Goal: Information Seeking & Learning: Learn about a topic

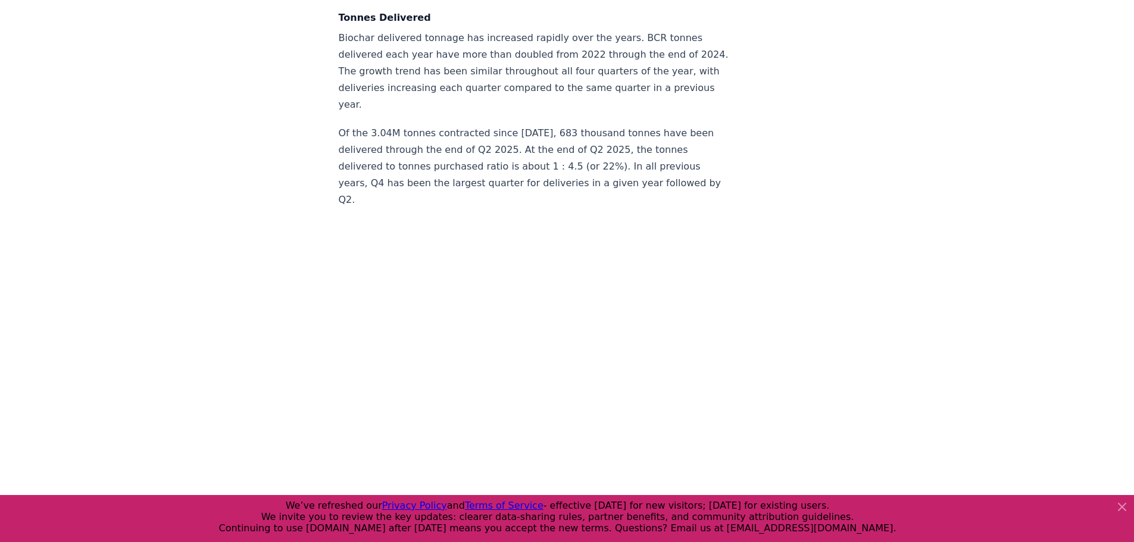
scroll to position [3750, 0]
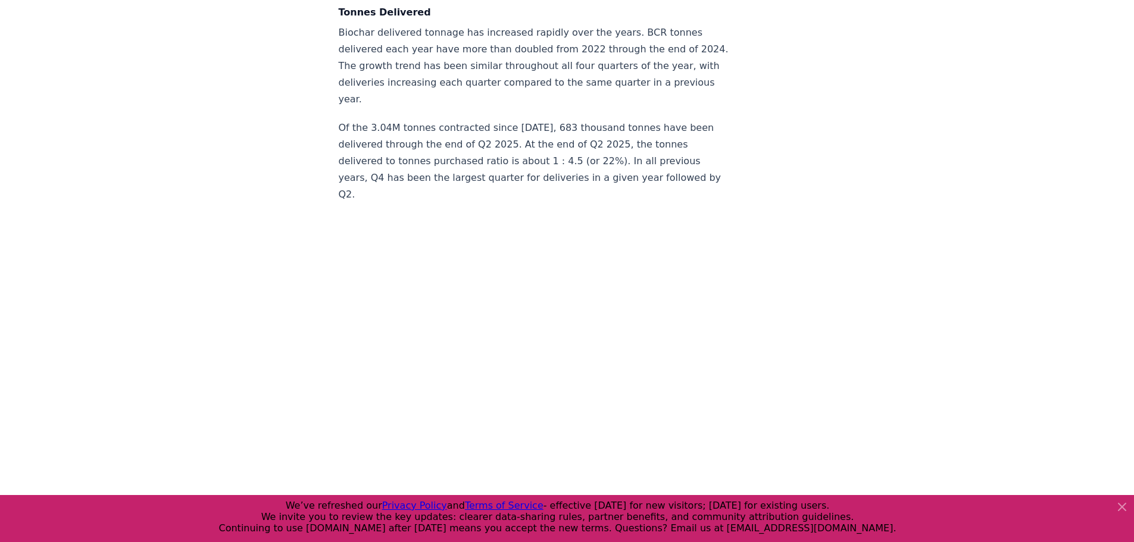
click at [1122, 504] on icon at bounding box center [1122, 507] width 14 height 14
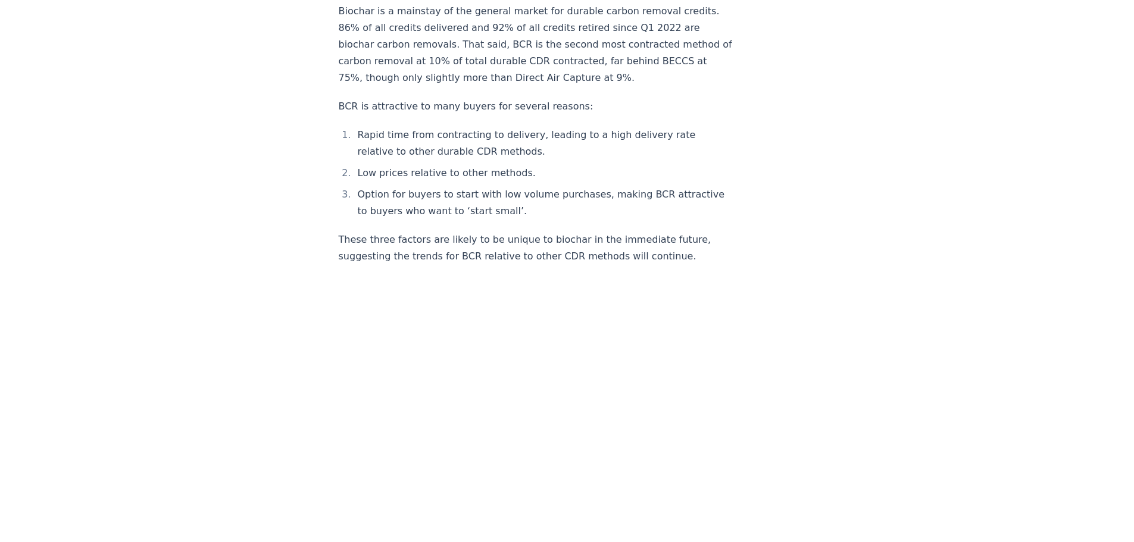
scroll to position [0, 0]
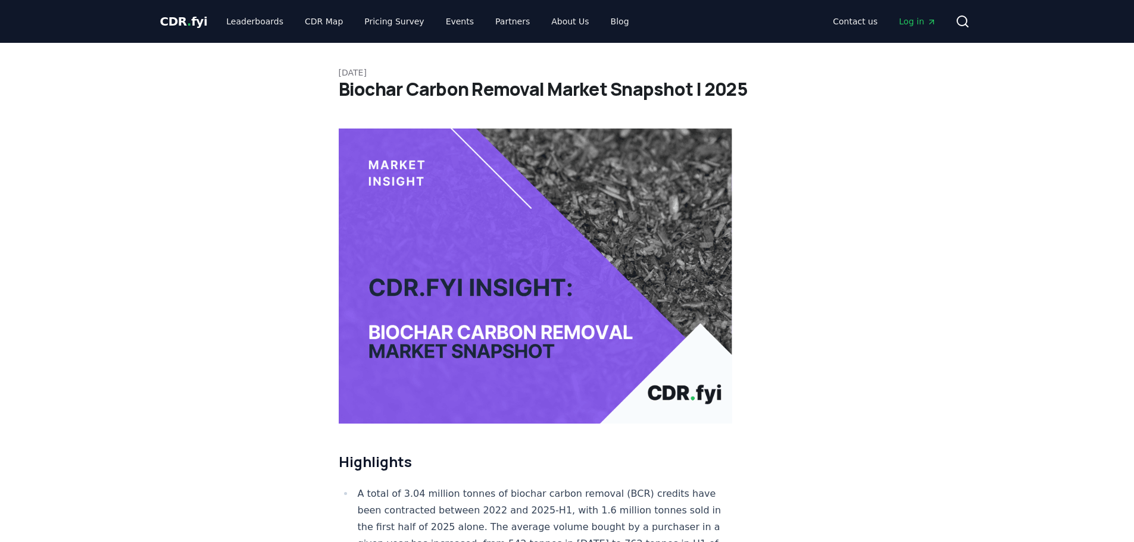
drag, startPoint x: 856, startPoint y: 344, endPoint x: 817, endPoint y: 70, distance: 277.3
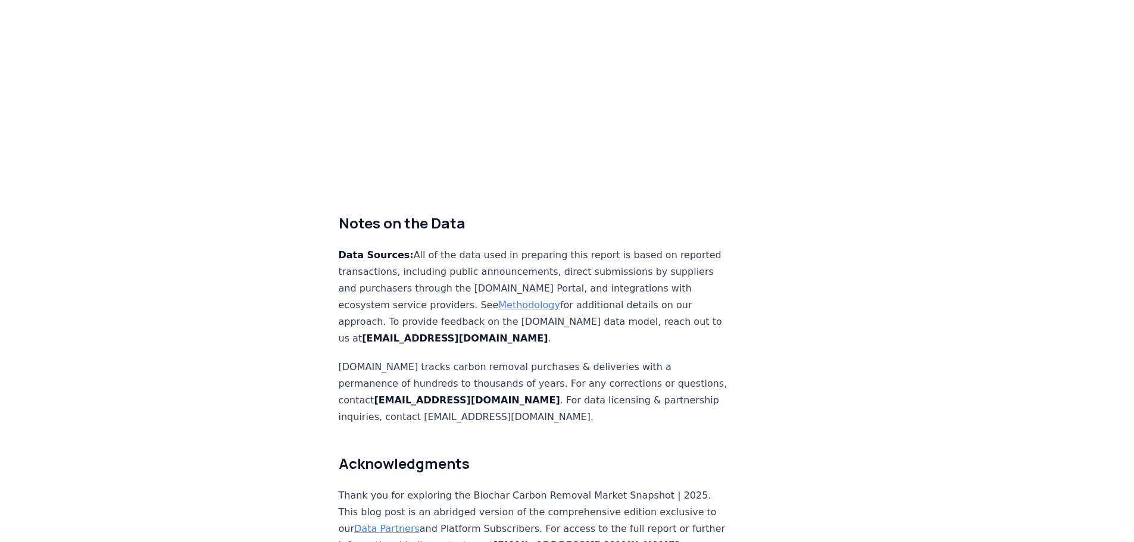
scroll to position [7499, 0]
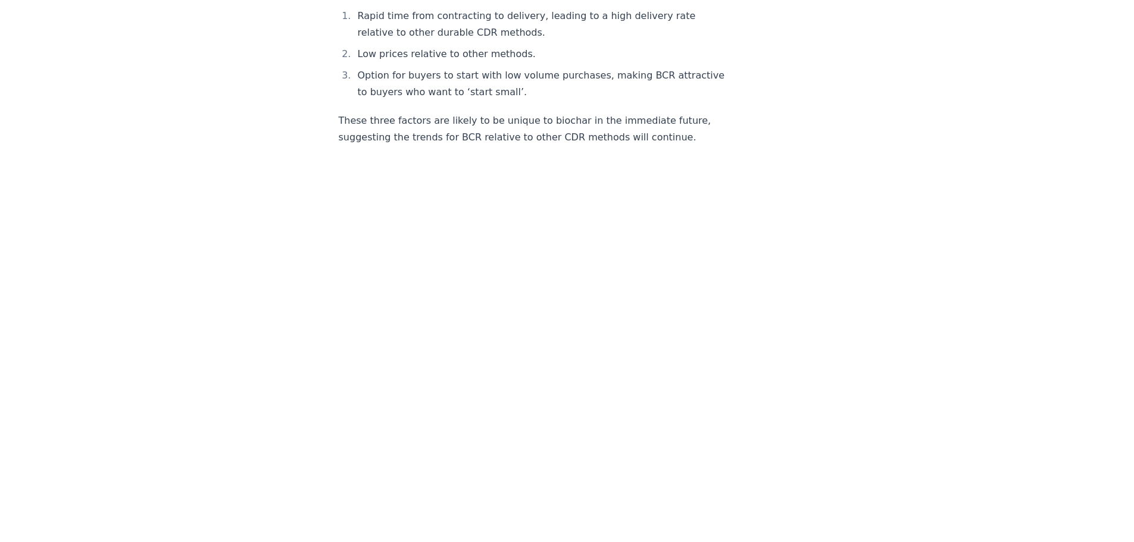
scroll to position [0, 0]
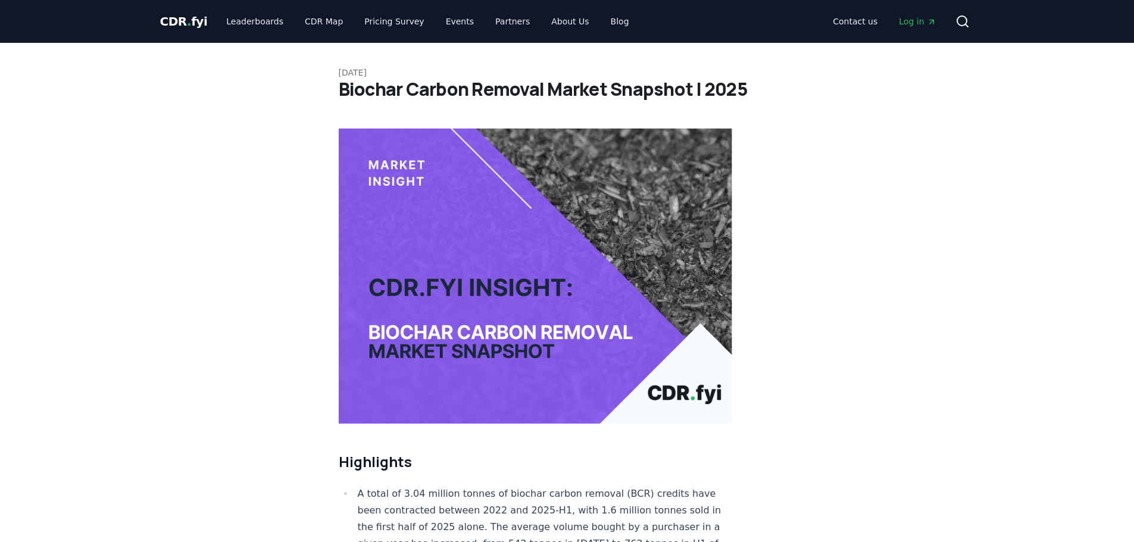
drag, startPoint x: 892, startPoint y: 508, endPoint x: 778, endPoint y: 204, distance: 324.3
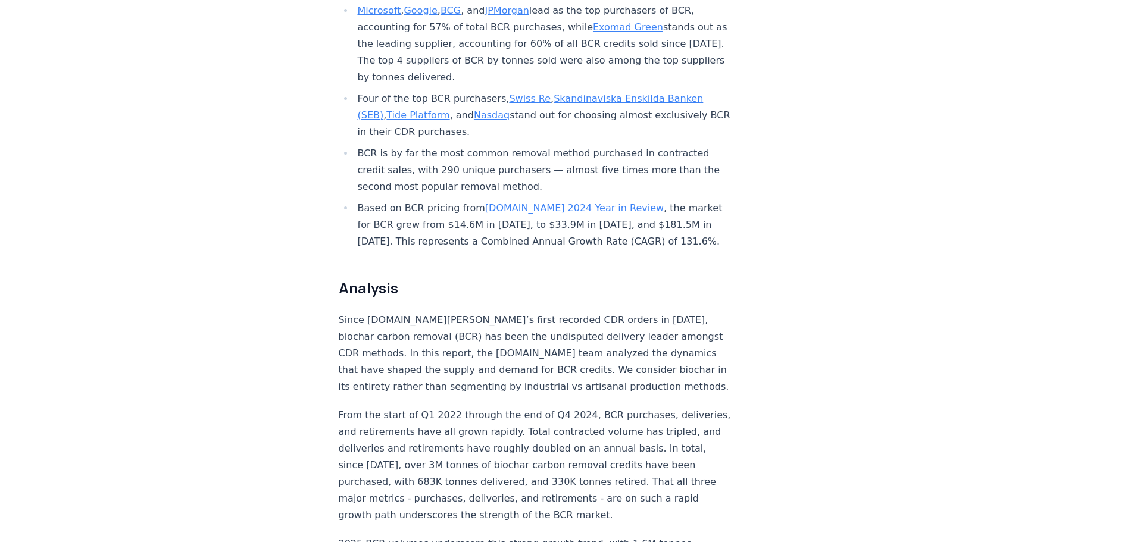
scroll to position [655, 0]
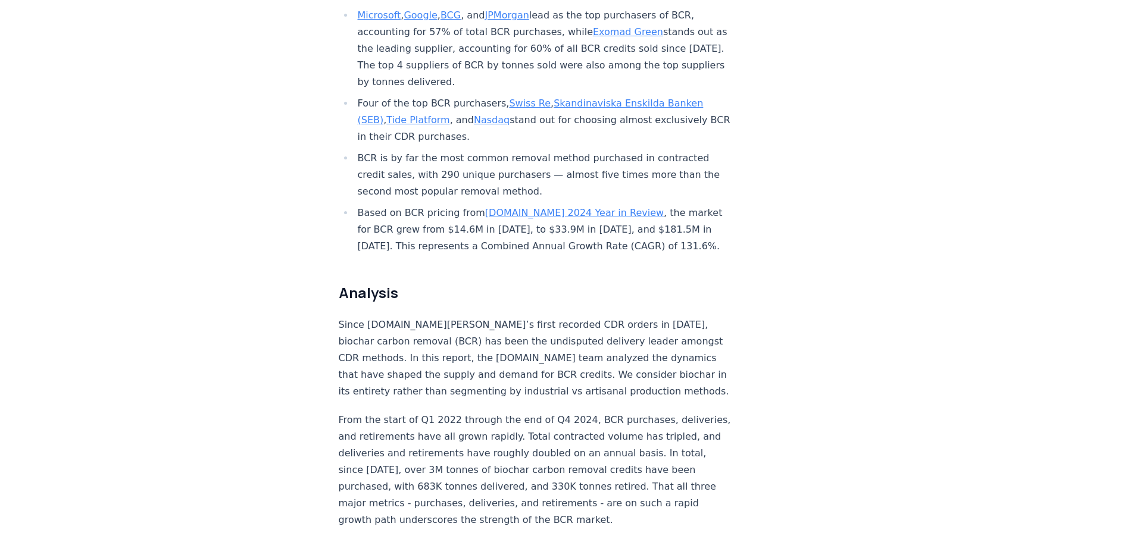
click at [408, 114] on link "Tide Platform" at bounding box center [417, 119] width 63 height 11
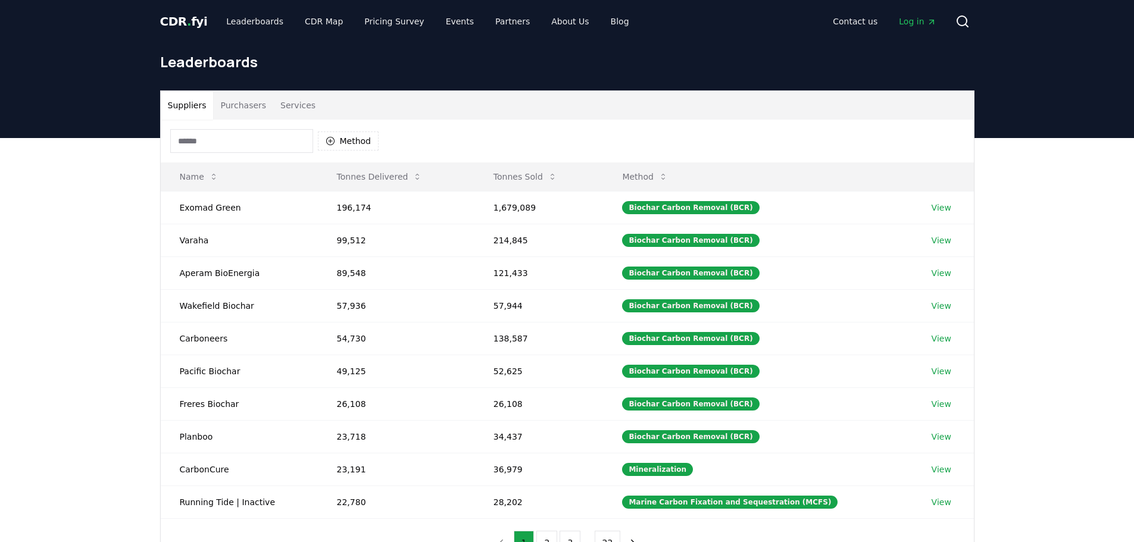
click at [313, 143] on div "Method" at bounding box center [274, 141] width 209 height 24
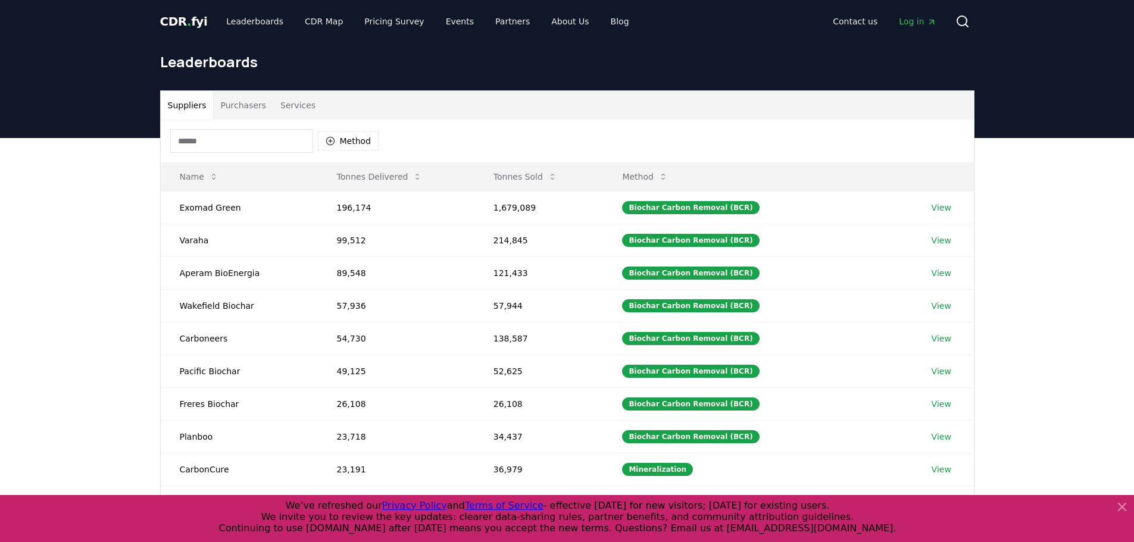
click at [297, 141] on input at bounding box center [241, 141] width 143 height 24
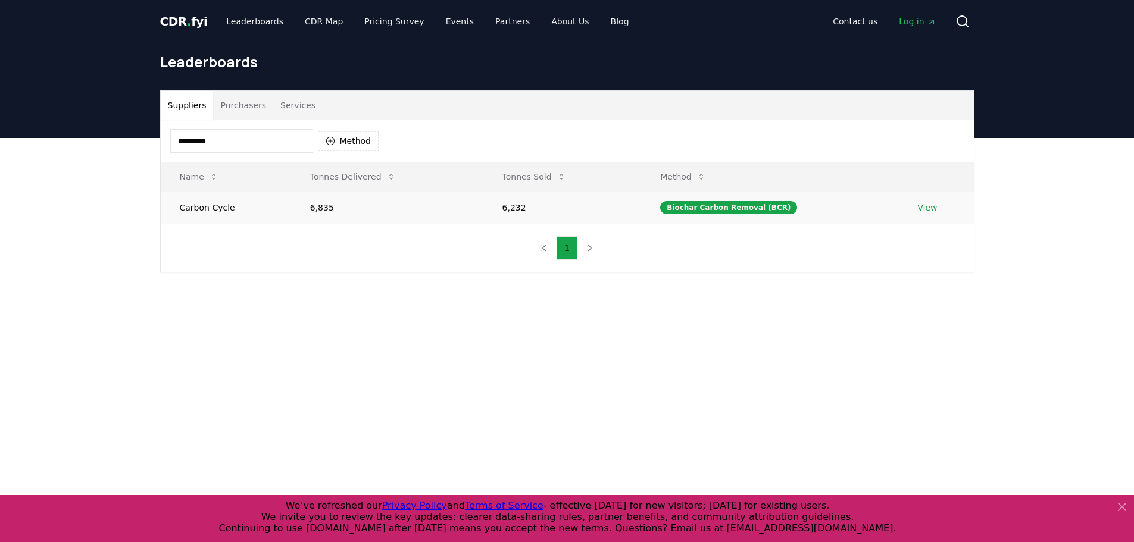
type input "*********"
click at [204, 214] on td "Carbon Cycle" at bounding box center [226, 207] width 130 height 33
click at [915, 215] on td "View" at bounding box center [935, 207] width 75 height 33
click at [921, 210] on link "View" at bounding box center [927, 208] width 20 height 12
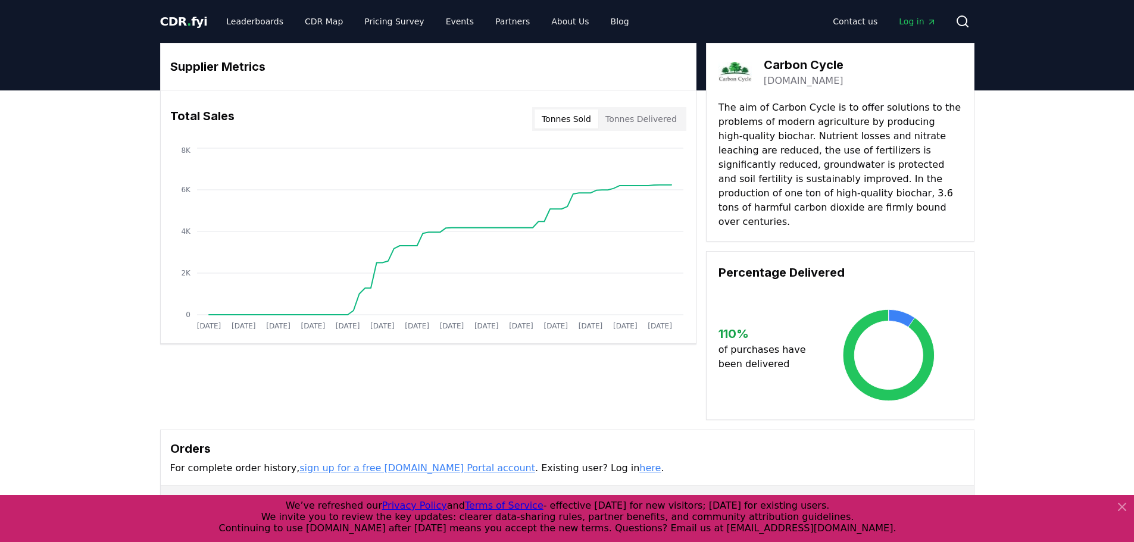
click at [812, 85] on link "carbon-cycle.de" at bounding box center [804, 81] width 80 height 14
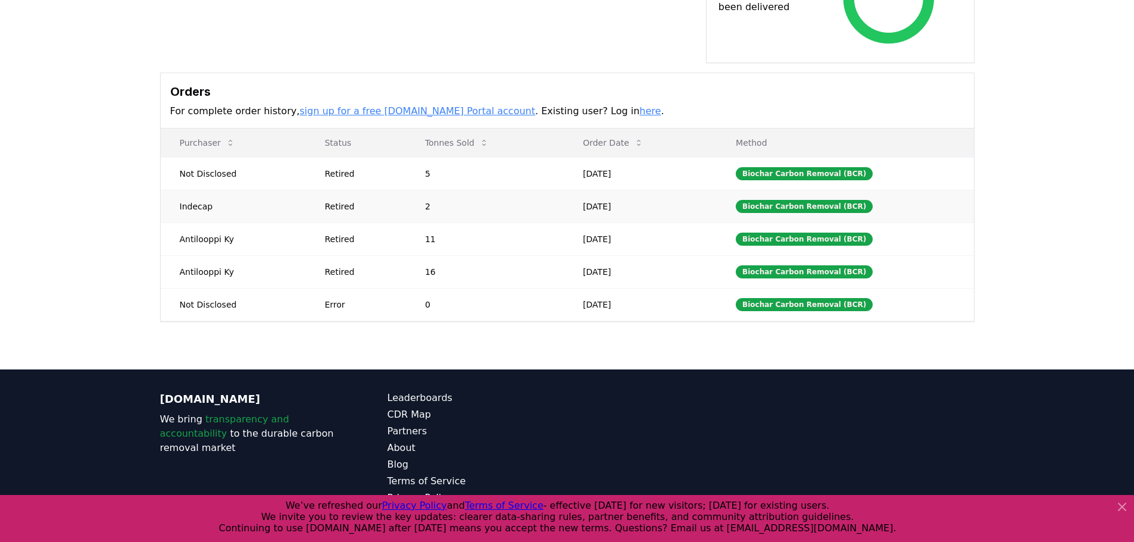
scroll to position [60, 0]
